Goal: Information Seeking & Learning: Learn about a topic

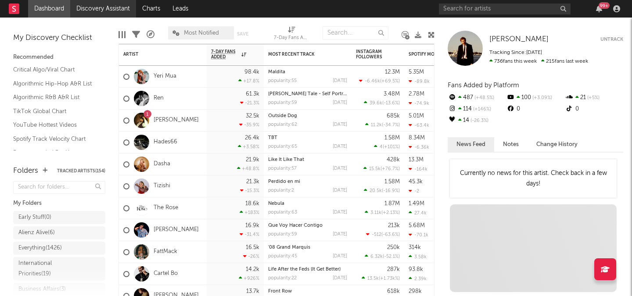
click at [99, 10] on link "Discovery Assistant" at bounding box center [103, 9] width 66 height 18
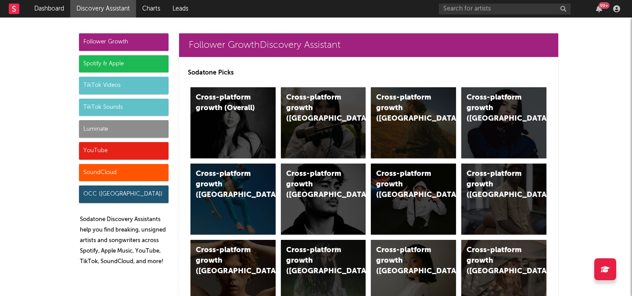
click at [144, 126] on div "Luminate" at bounding box center [124, 129] width 90 height 18
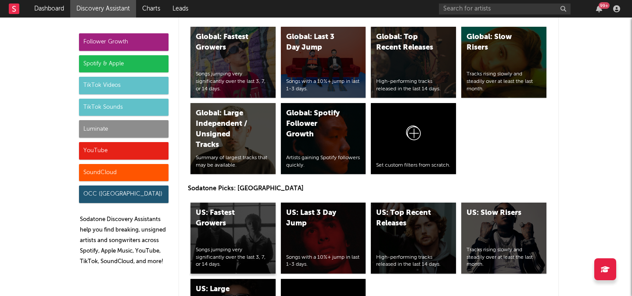
scroll to position [4190, 0]
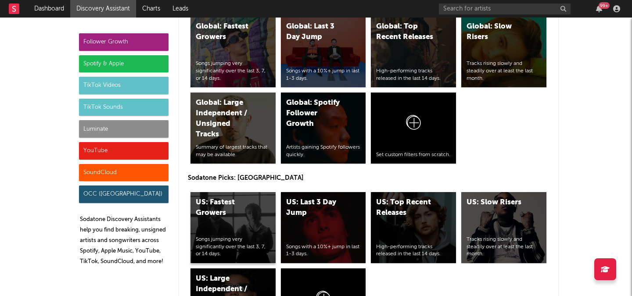
click at [250, 217] on div "US: Fastest Growers" at bounding box center [226, 208] width 60 height 21
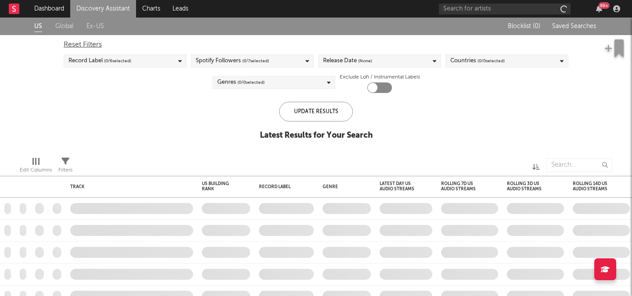
checkbox input "true"
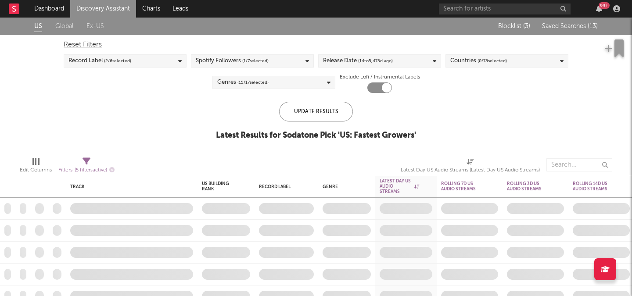
click at [93, 162] on span "Filters ( 5 filters active)" at bounding box center [86, 167] width 56 height 18
select select "or"
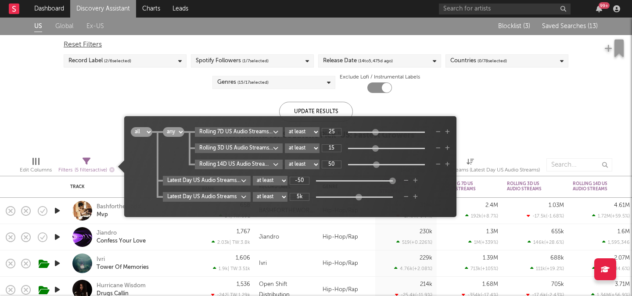
click at [203, 96] on div "US Global Ex-US Blocklist ( 3 ) Saved Searches ( 13 ) Reset Filters Record Labe…" at bounding box center [316, 84] width 632 height 132
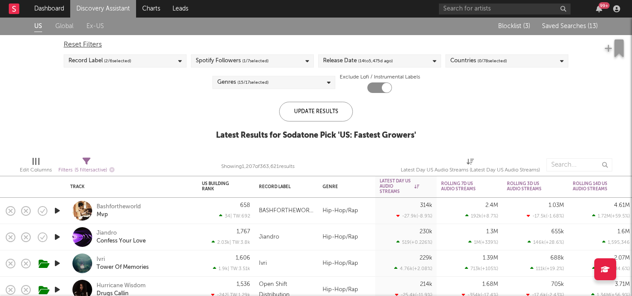
click at [570, 36] on div "Reset Filters Record Label ( 2 / 6 selected) Spotify Followers ( 1 / 7 selected…" at bounding box center [316, 64] width 514 height 58
click at [561, 30] on div "Blocklist ( 3 ) Saved Searches ( 13 )" at bounding box center [543, 27] width 110 height 18
click at [561, 28] on span "Saved Searches ( 13 )" at bounding box center [570, 26] width 56 height 6
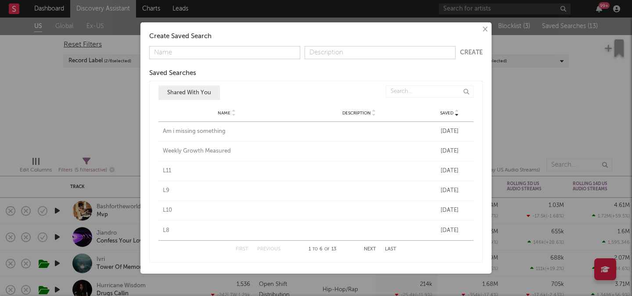
click at [202, 131] on div "Am i missing something" at bounding box center [227, 131] width 128 height 9
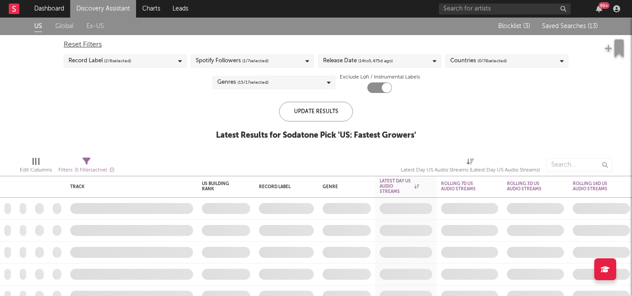
checkbox input "false"
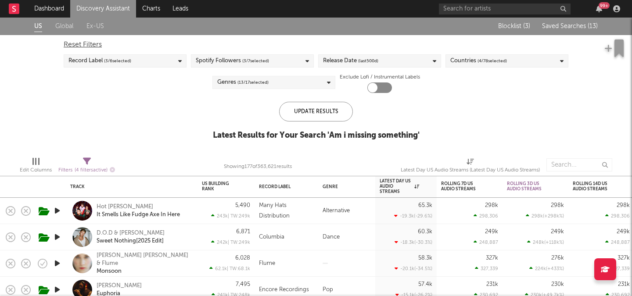
click at [573, 27] on span "Saved Searches ( 13 )" at bounding box center [570, 26] width 56 height 6
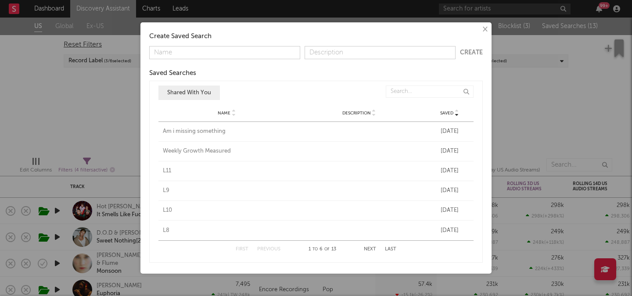
click at [97, 126] on div "× Create Saved Search Create Saved Searches Saved Name Description Saved Shared…" at bounding box center [316, 148] width 632 height 296
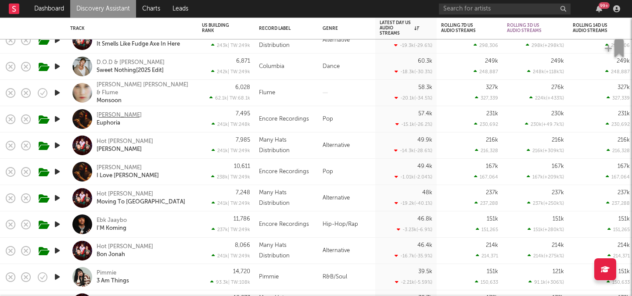
click at [103, 114] on div "Khamari" at bounding box center [119, 116] width 45 height 8
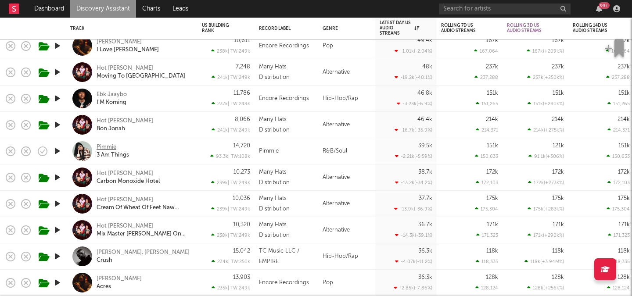
click at [108, 149] on div "Pimmie" at bounding box center [107, 148] width 20 height 8
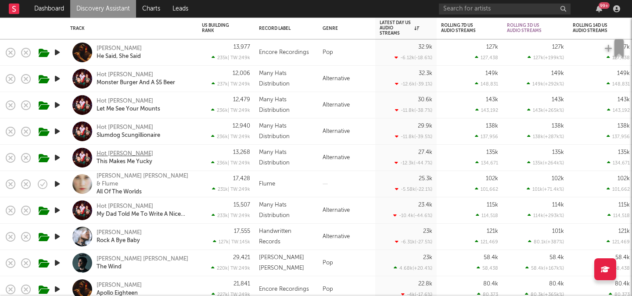
click at [105, 151] on div "Hot Mulligan" at bounding box center [125, 154] width 57 height 8
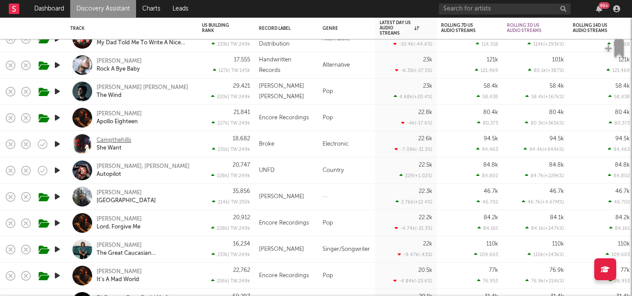
click at [115, 140] on div "Campthehills" at bounding box center [114, 141] width 35 height 8
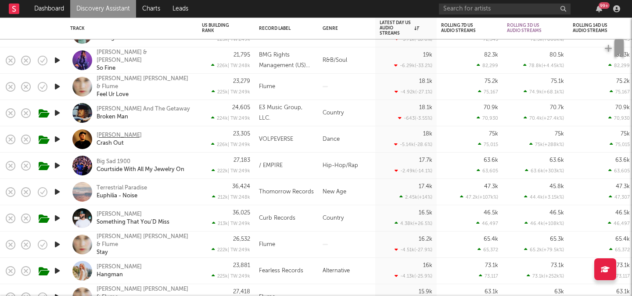
click at [118, 138] on div "Ray Volpe" at bounding box center [119, 136] width 45 height 8
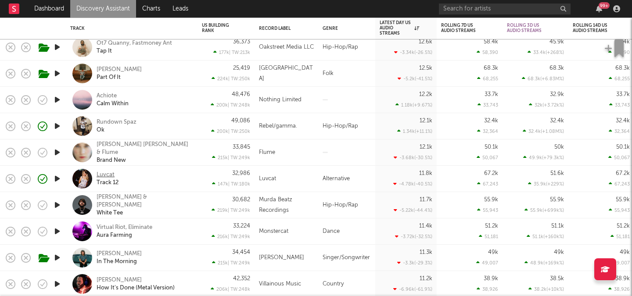
click at [105, 177] on div "Luvcat" at bounding box center [106, 175] width 18 height 8
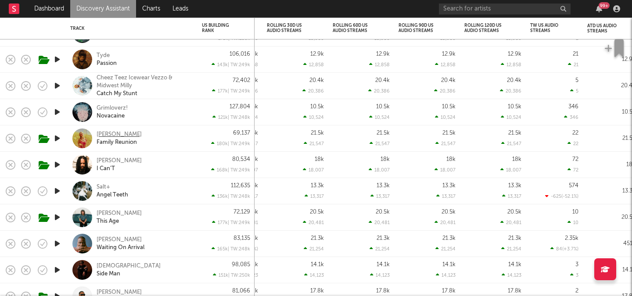
click at [112, 133] on div "Paige Fish" at bounding box center [119, 135] width 45 height 8
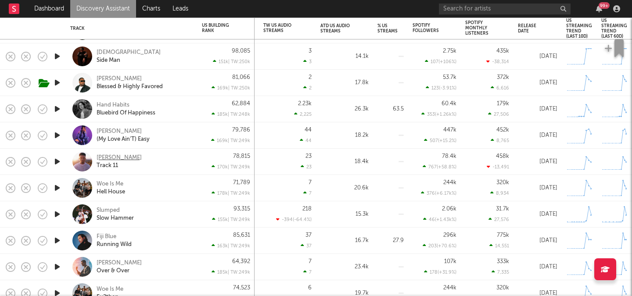
click at [124, 154] on div "Miles Minnick" at bounding box center [119, 158] width 45 height 8
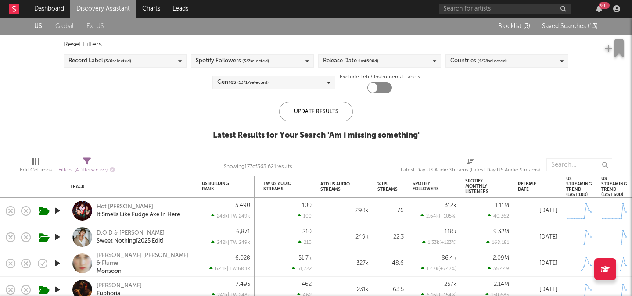
click at [555, 25] on span "Saved Searches ( 13 )" at bounding box center [570, 26] width 56 height 6
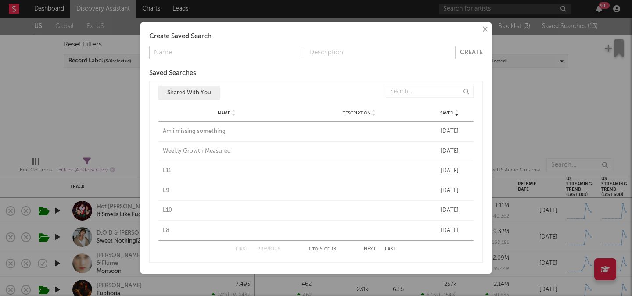
click at [166, 171] on div "L11" at bounding box center [227, 171] width 128 height 9
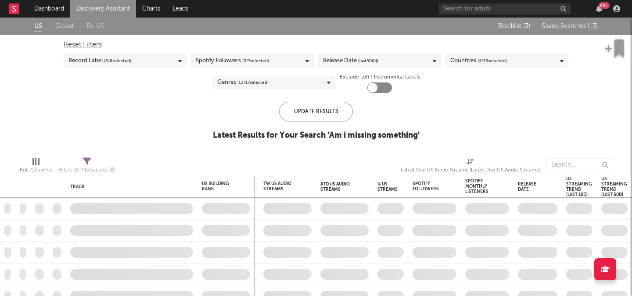
checkbox input "true"
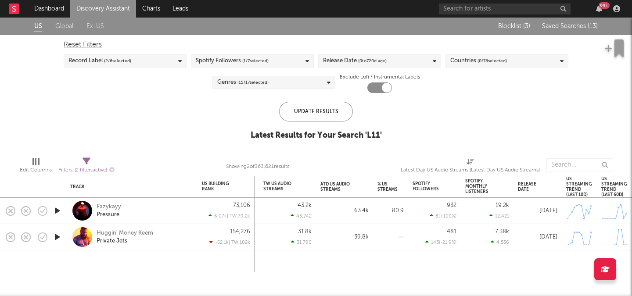
click at [576, 26] on span "Saved Searches ( 13 )" at bounding box center [570, 26] width 56 height 6
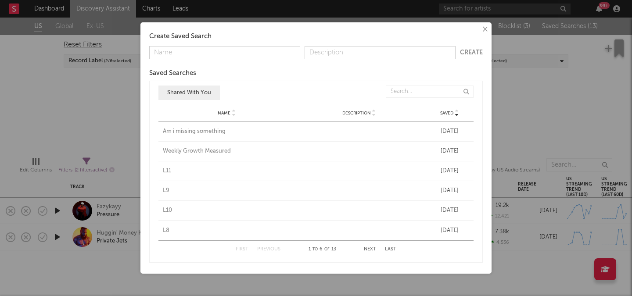
click at [164, 189] on div "L9" at bounding box center [227, 191] width 128 height 9
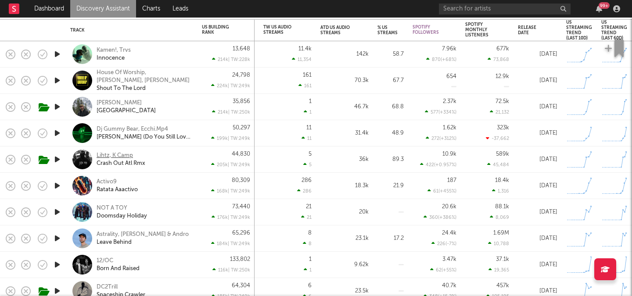
click at [114, 155] on div "Lihtz, K Camp" at bounding box center [115, 156] width 36 height 8
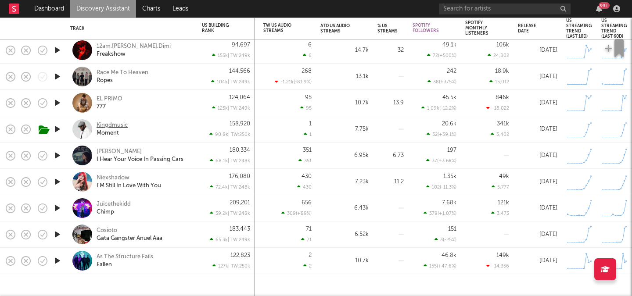
click at [114, 127] on div "Kingdmusic" at bounding box center [112, 126] width 31 height 8
click at [121, 97] on div "EL PRIMO" at bounding box center [110, 99] width 26 height 8
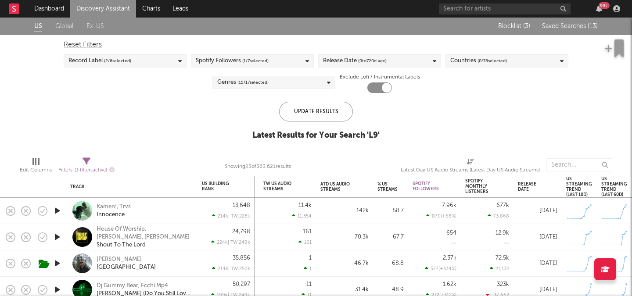
click at [572, 26] on span "Saved Searches ( 13 )" at bounding box center [570, 26] width 56 height 6
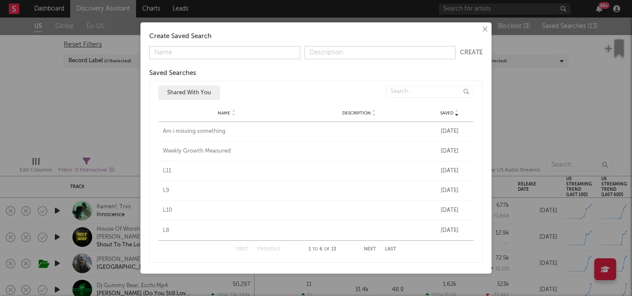
click at [168, 207] on div "L10" at bounding box center [227, 210] width 128 height 9
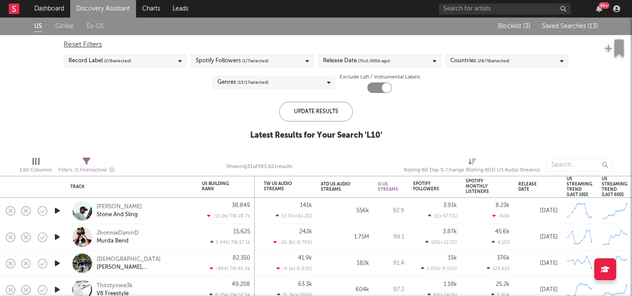
click at [578, 18] on div "Blocklist ( 3 ) Saved Searches ( 13 )" at bounding box center [543, 27] width 110 height 18
click at [577, 21] on div "Blocklist ( 3 ) Saved Searches ( 13 )" at bounding box center [543, 27] width 110 height 18
click at [577, 23] on button "Saved Searches ( 13 )" at bounding box center [569, 26] width 58 height 7
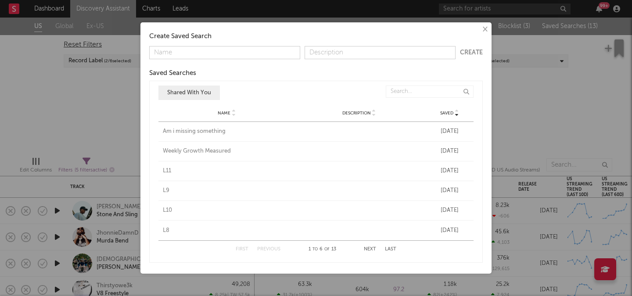
click at [166, 227] on div "L8" at bounding box center [227, 231] width 128 height 9
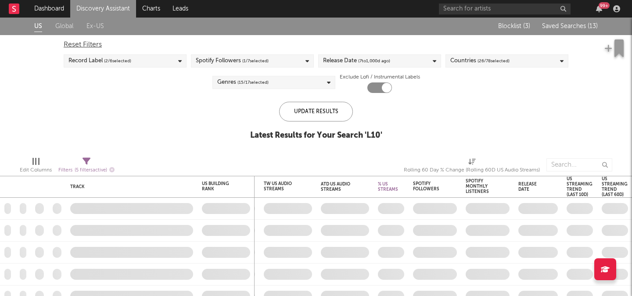
checkbox input "false"
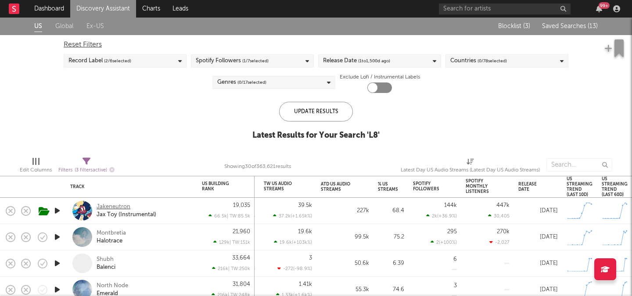
click at [116, 206] on div "Jakeneutron" at bounding box center [114, 207] width 34 height 8
click at [545, 24] on span "Saved Searches ( 13 )" at bounding box center [570, 26] width 56 height 6
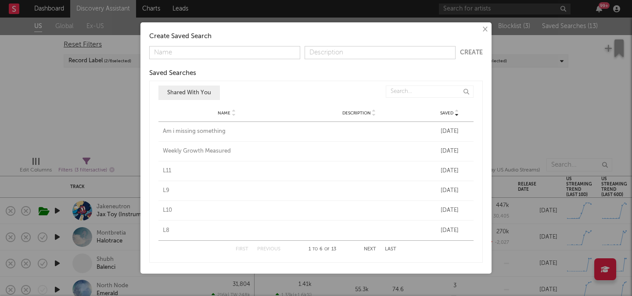
click at [375, 247] on button "Next" at bounding box center [370, 249] width 12 height 5
click at [169, 131] on div "L7" at bounding box center [227, 131] width 128 height 9
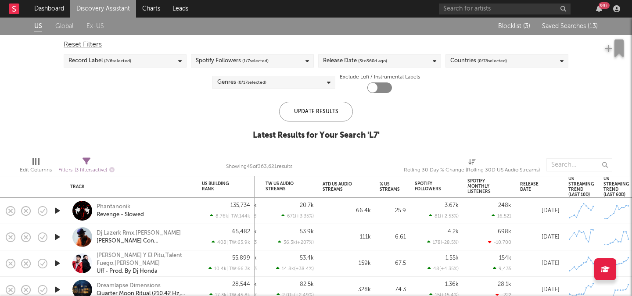
click at [561, 27] on span "Saved Searches ( 13 )" at bounding box center [570, 26] width 56 height 6
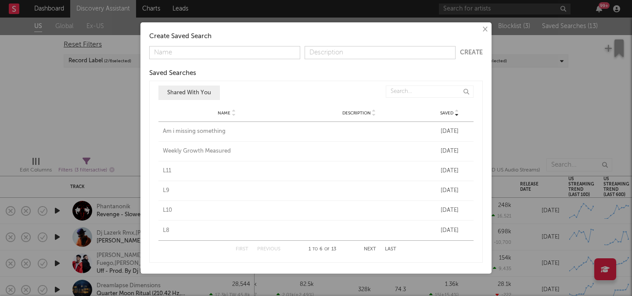
click at [369, 246] on div "First Previous 1 to 6 of 13 Next Last" at bounding box center [316, 249] width 161 height 17
click at [371, 249] on button "Next" at bounding box center [370, 249] width 12 height 5
click at [166, 154] on div "L6" at bounding box center [227, 151] width 128 height 9
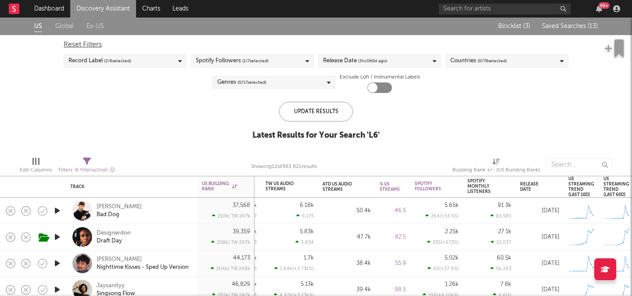
click at [559, 29] on button "Saved Searches ( 13 )" at bounding box center [569, 26] width 58 height 7
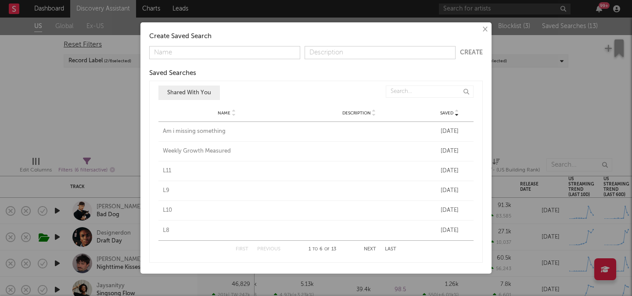
click at [368, 248] on button "Next" at bounding box center [370, 249] width 12 height 5
click at [165, 173] on div "L5" at bounding box center [227, 171] width 128 height 9
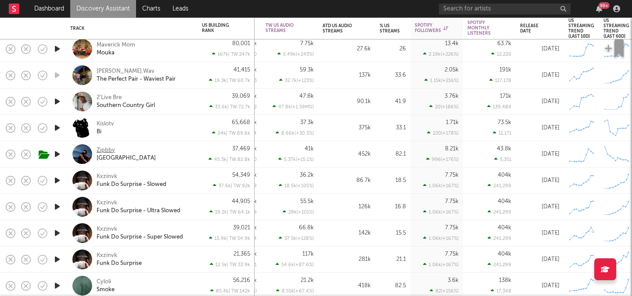
click at [101, 147] on div "Zipbby" at bounding box center [106, 151] width 18 height 8
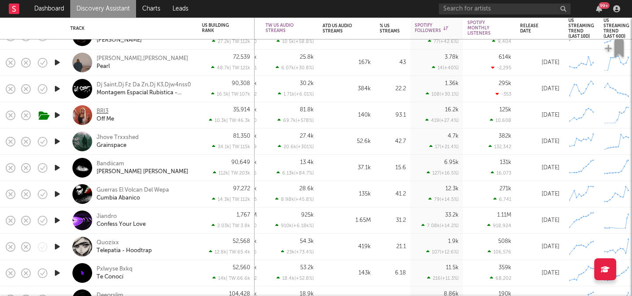
click at [106, 108] on div "BRI3" at bounding box center [103, 112] width 12 height 8
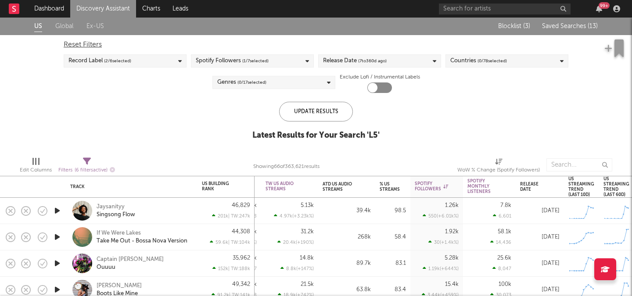
click at [584, 18] on div "Blocklist ( 3 ) Saved Searches ( 13 )" at bounding box center [543, 27] width 110 height 18
click at [572, 23] on span "Saved Searches ( 13 )" at bounding box center [570, 26] width 56 height 6
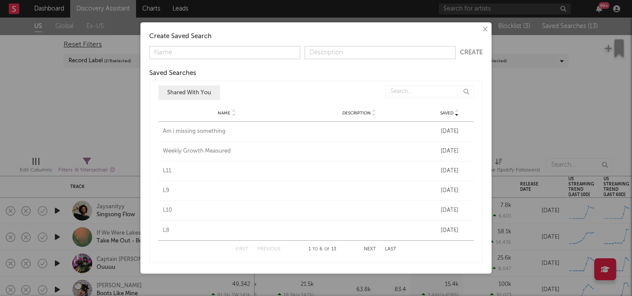
click at [371, 249] on button "Next" at bounding box center [370, 249] width 12 height 5
click at [167, 191] on div "L4" at bounding box center [227, 191] width 128 height 9
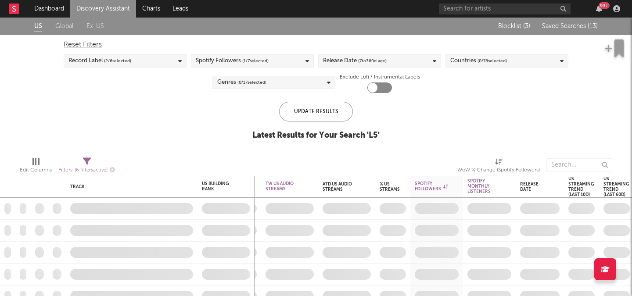
checkbox input "true"
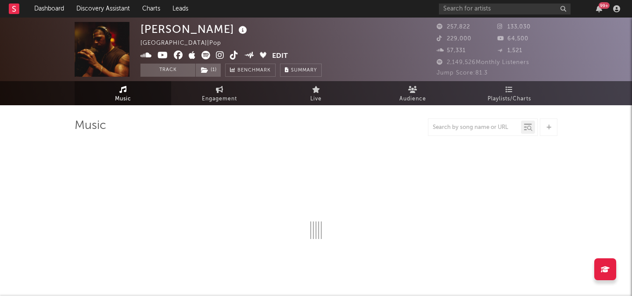
select select "6m"
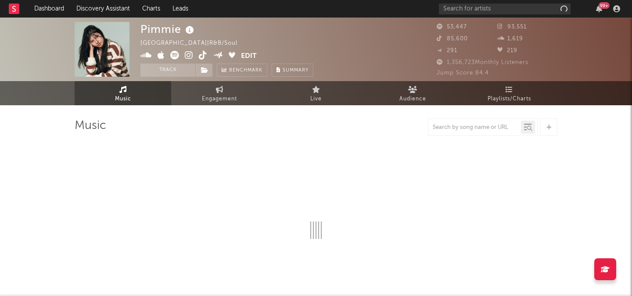
select select "6m"
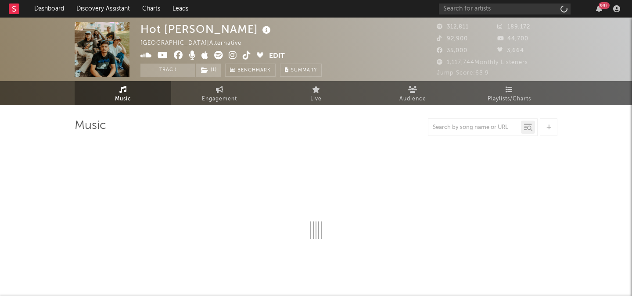
select select "6m"
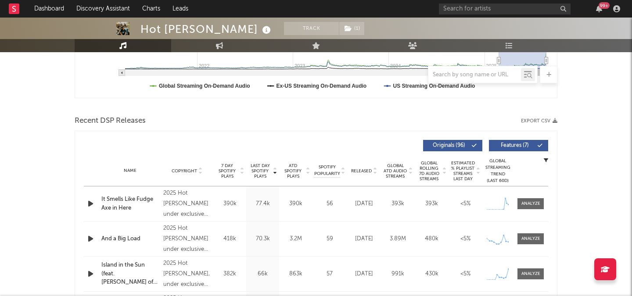
scroll to position [341, 0]
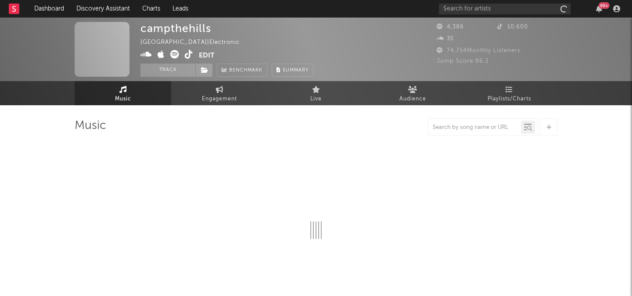
select select "1w"
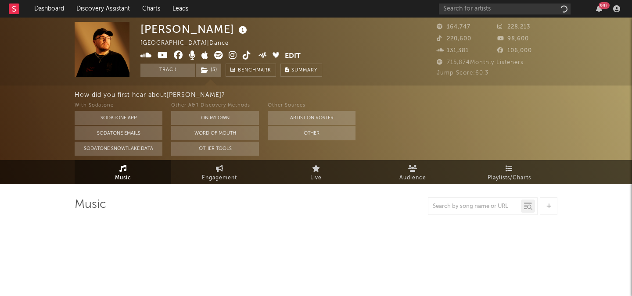
select select "6m"
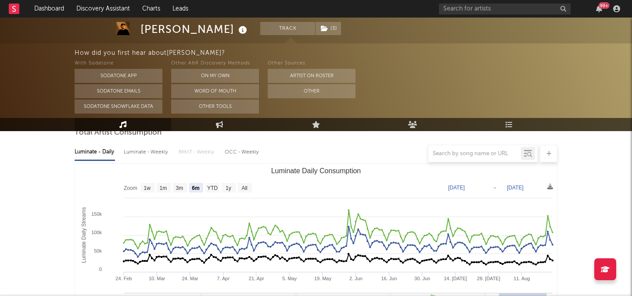
scroll to position [126, 0]
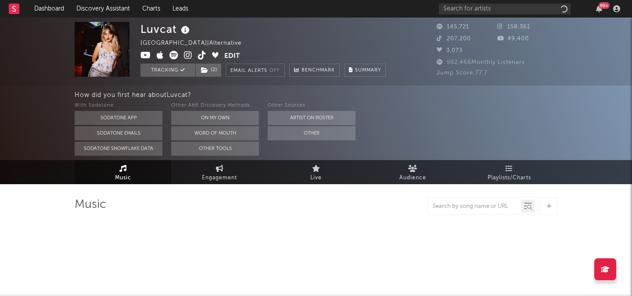
select select "6m"
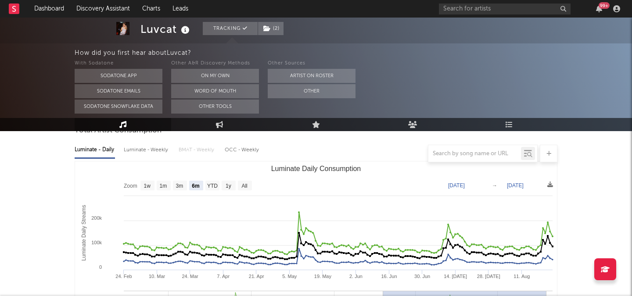
scroll to position [106, 0]
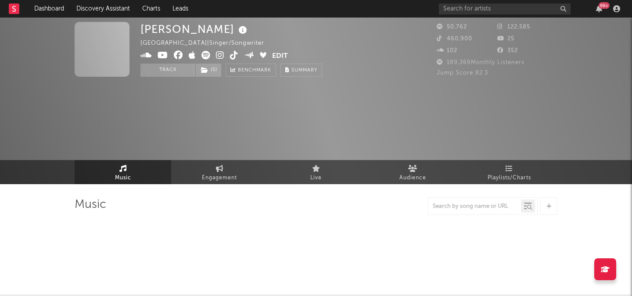
select select "6m"
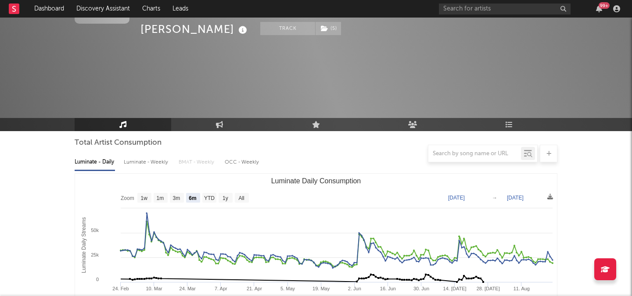
scroll to position [134, 0]
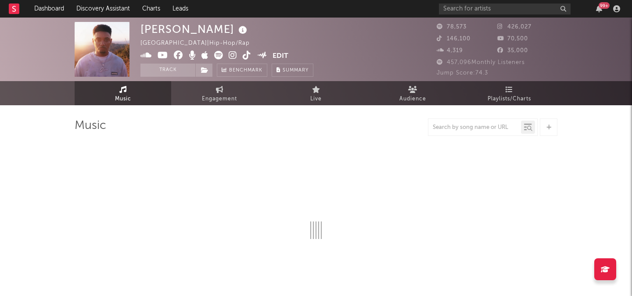
select select "6m"
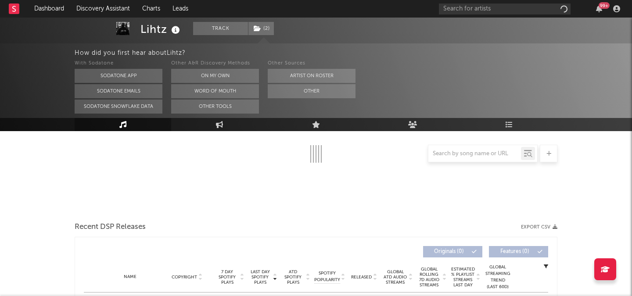
select select "6m"
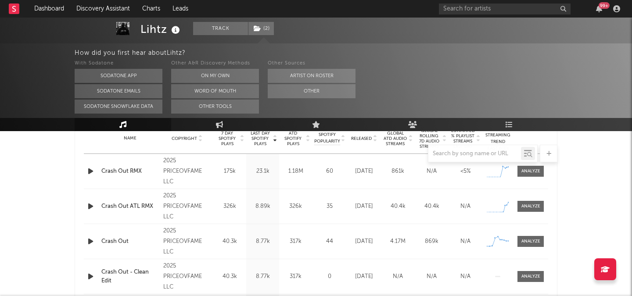
scroll to position [352, 0]
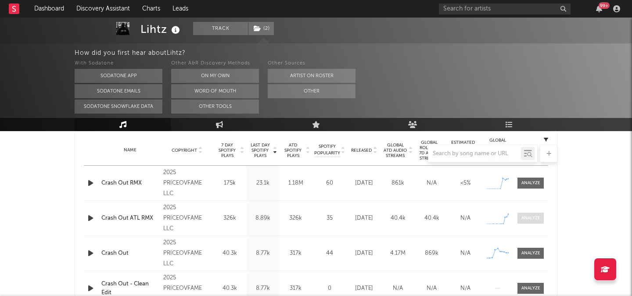
click at [522, 220] on div at bounding box center [531, 218] width 19 height 7
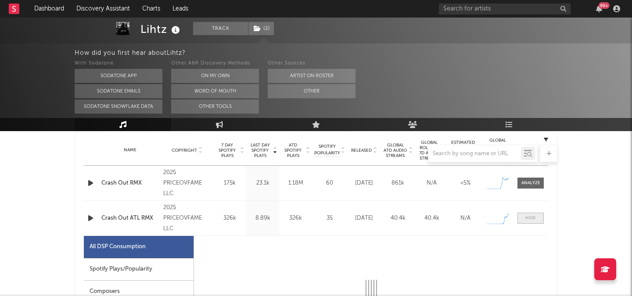
select select "1w"
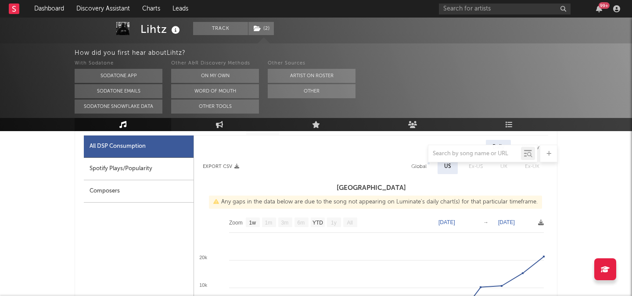
scroll to position [475, 0]
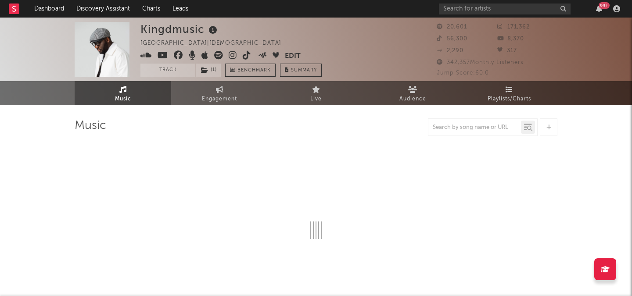
select select "6m"
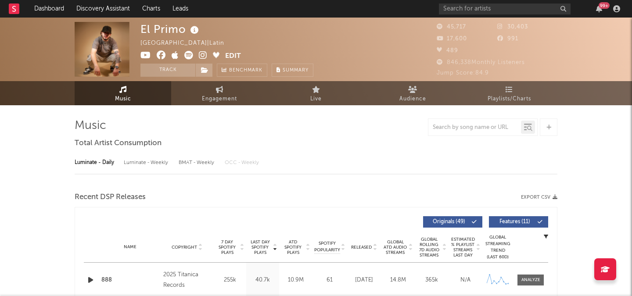
select select "6m"
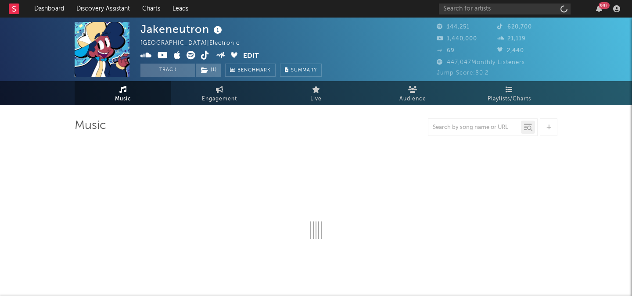
select select "6m"
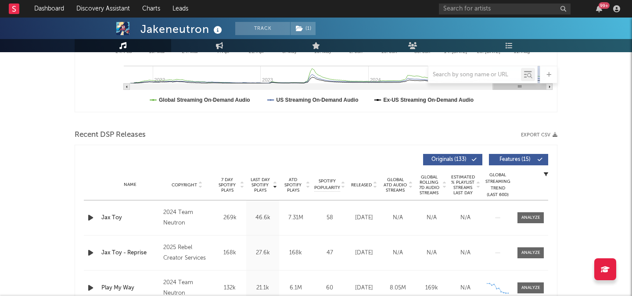
scroll to position [252, 0]
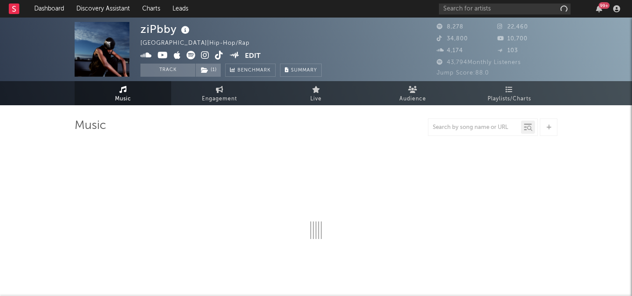
select select "6m"
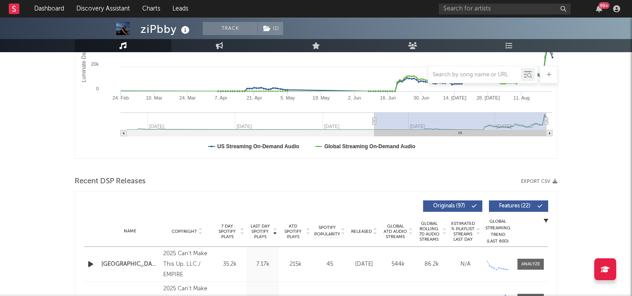
scroll to position [230, 0]
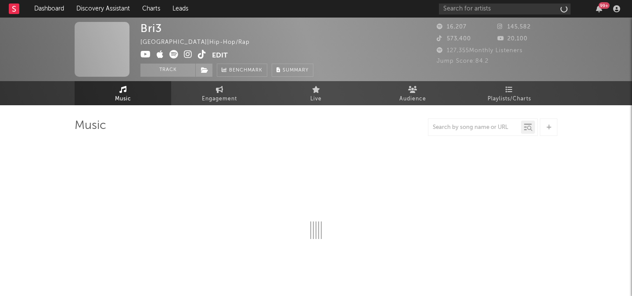
select select "6m"
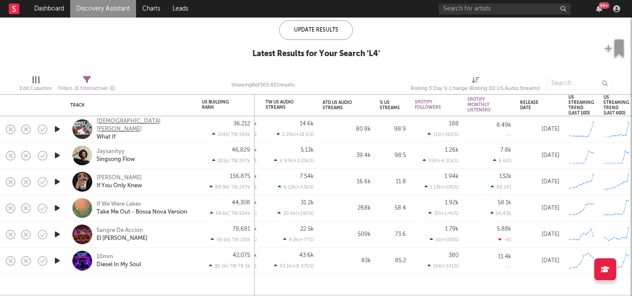
click at [105, 124] on div "[DEMOGRAPHIC_DATA][PERSON_NAME]" at bounding box center [144, 126] width 94 height 16
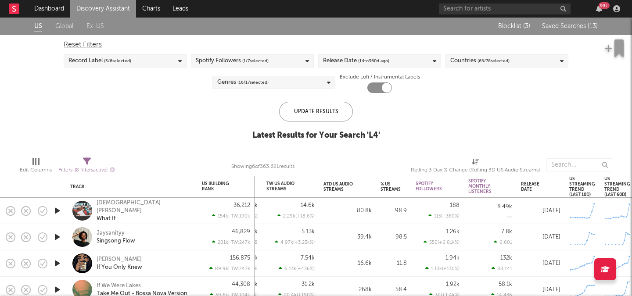
click at [572, 25] on span "Saved Searches ( 13 )" at bounding box center [570, 26] width 56 height 6
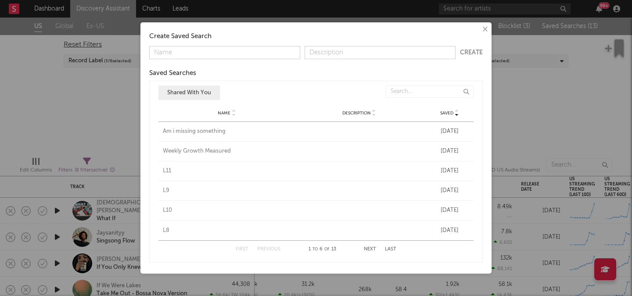
click at [369, 249] on button "Next" at bounding box center [370, 249] width 12 height 5
click at [164, 228] on div "L2" at bounding box center [227, 231] width 128 height 9
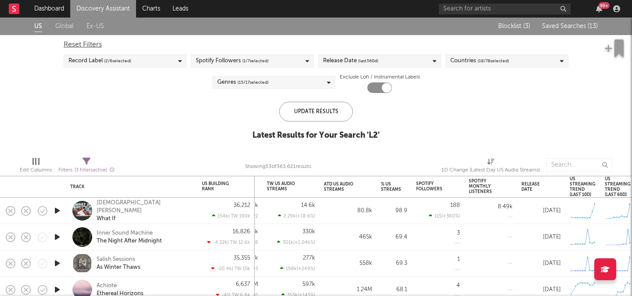
click at [578, 28] on span "Saved Searches ( 13 )" at bounding box center [570, 26] width 56 height 6
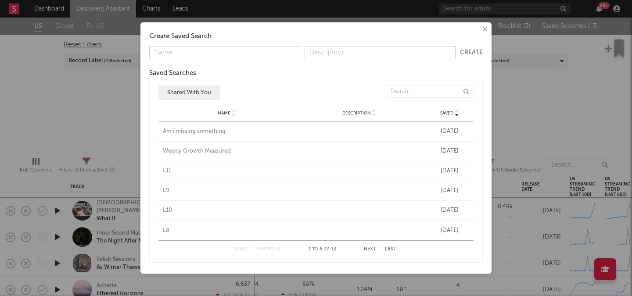
click at [366, 248] on button "Next" at bounding box center [370, 249] width 12 height 5
click at [374, 249] on button "Next" at bounding box center [370, 249] width 12 height 5
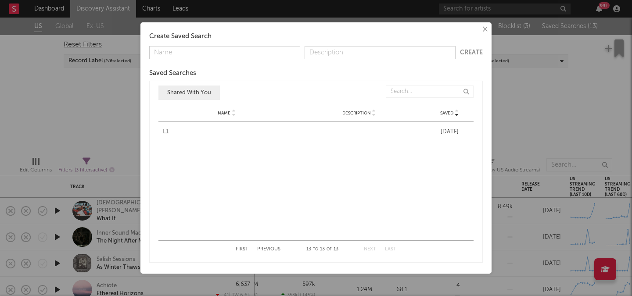
click at [166, 132] on div "L1" at bounding box center [227, 132] width 128 height 9
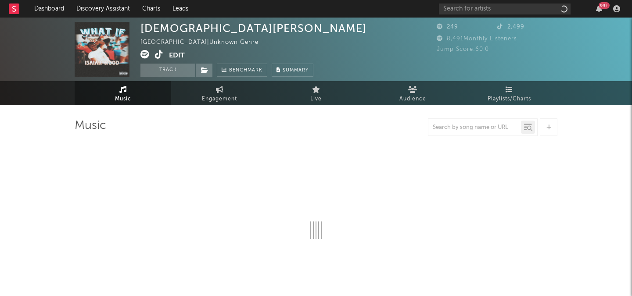
select select "1w"
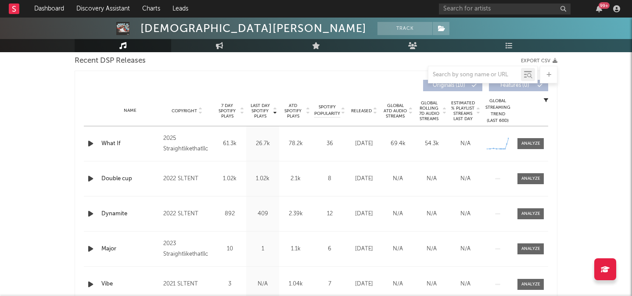
scroll to position [460, 0]
